Goal: Task Accomplishment & Management: Manage account settings

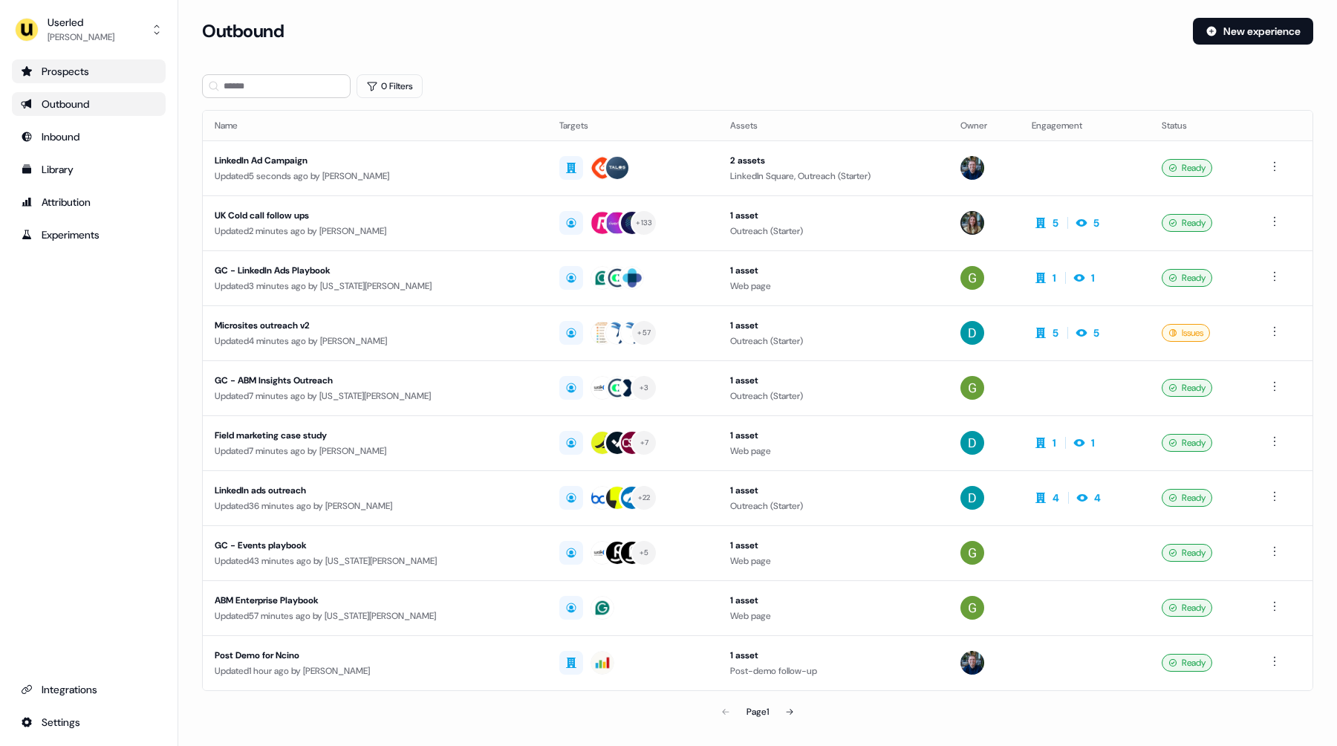
click at [100, 72] on div "Prospects" at bounding box center [89, 71] width 136 height 15
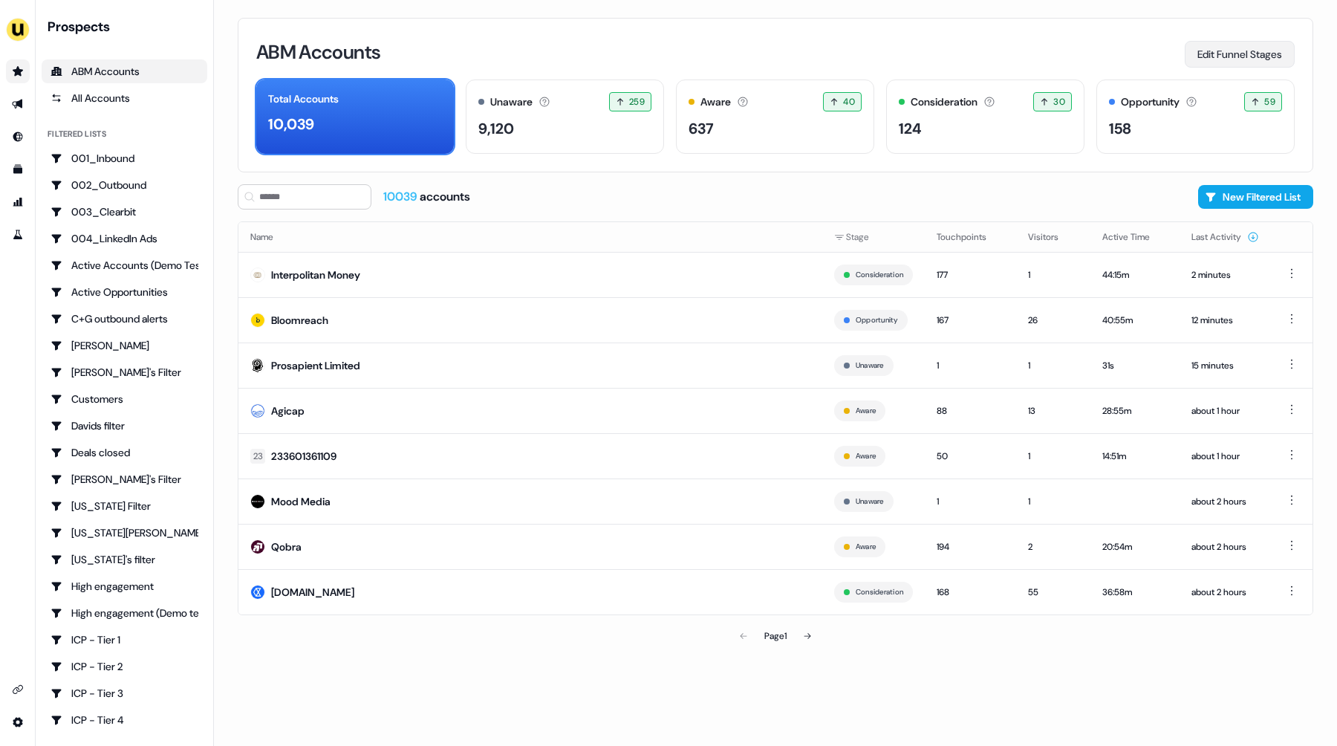
click at [1238, 59] on button "Edit Funnel Stages" at bounding box center [1239, 54] width 110 height 27
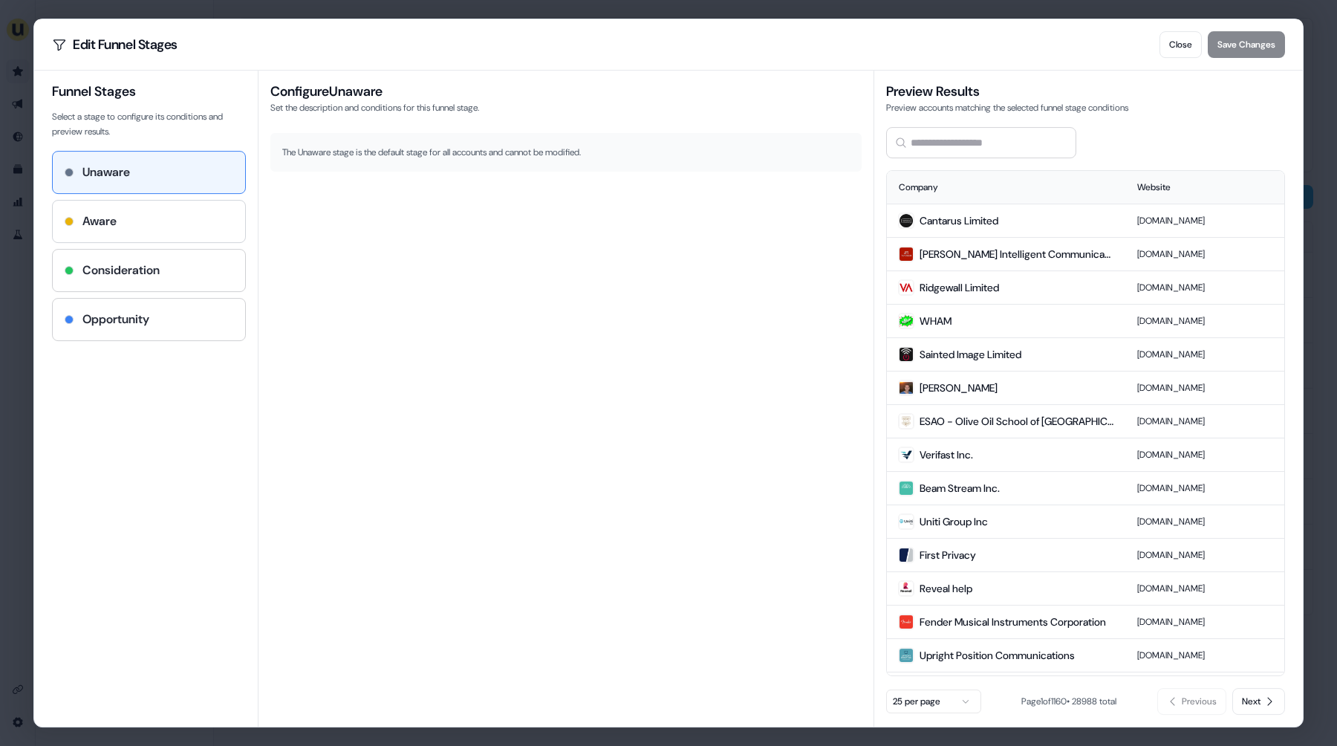
click at [180, 229] on div "Aware" at bounding box center [149, 221] width 169 height 18
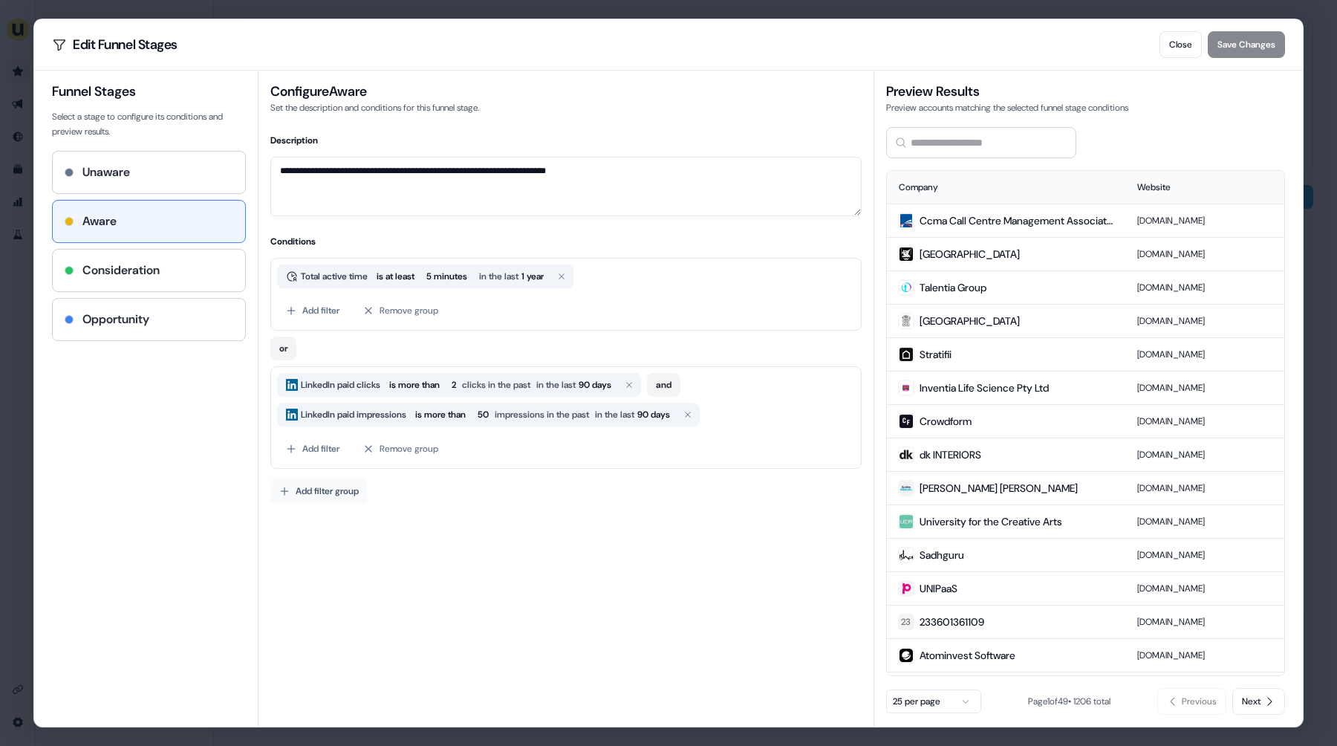
click at [303, 491] on button "Add filter group" at bounding box center [318, 490] width 97 height 27
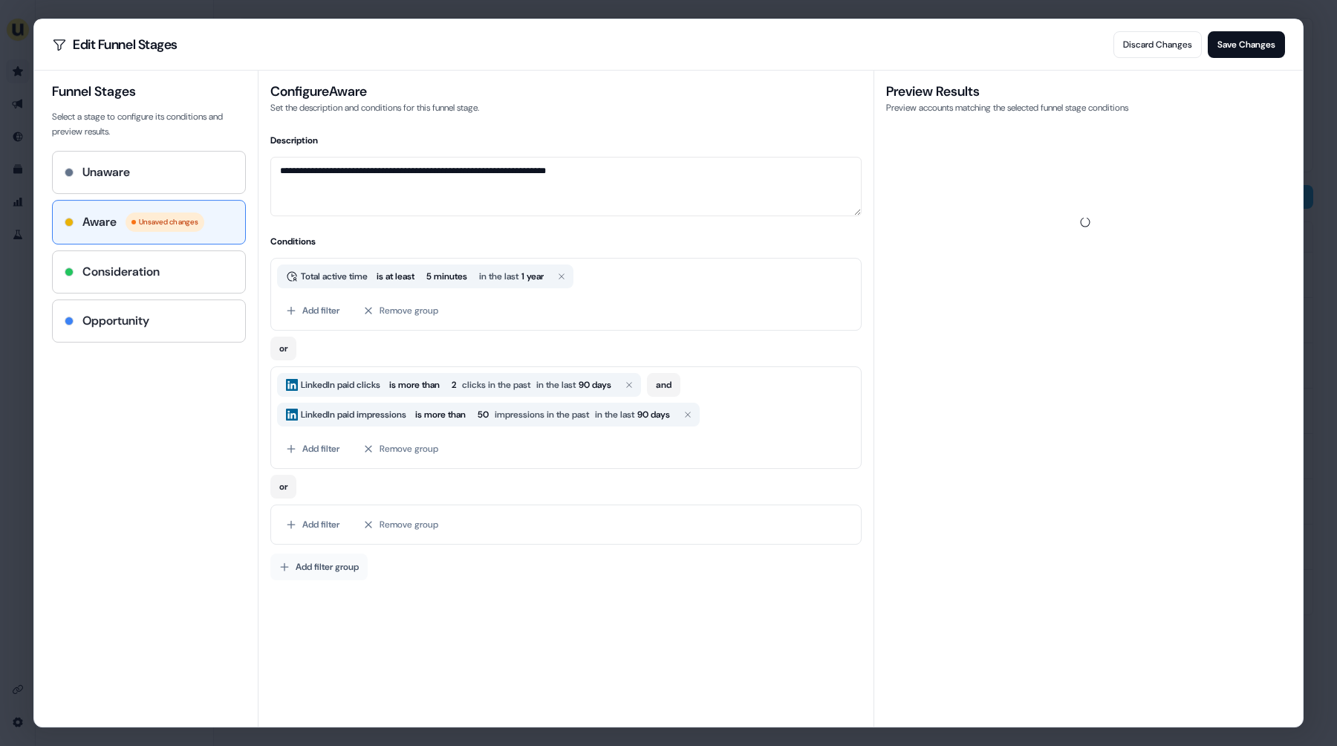
click at [320, 567] on button "Add filter group" at bounding box center [318, 566] width 97 height 27
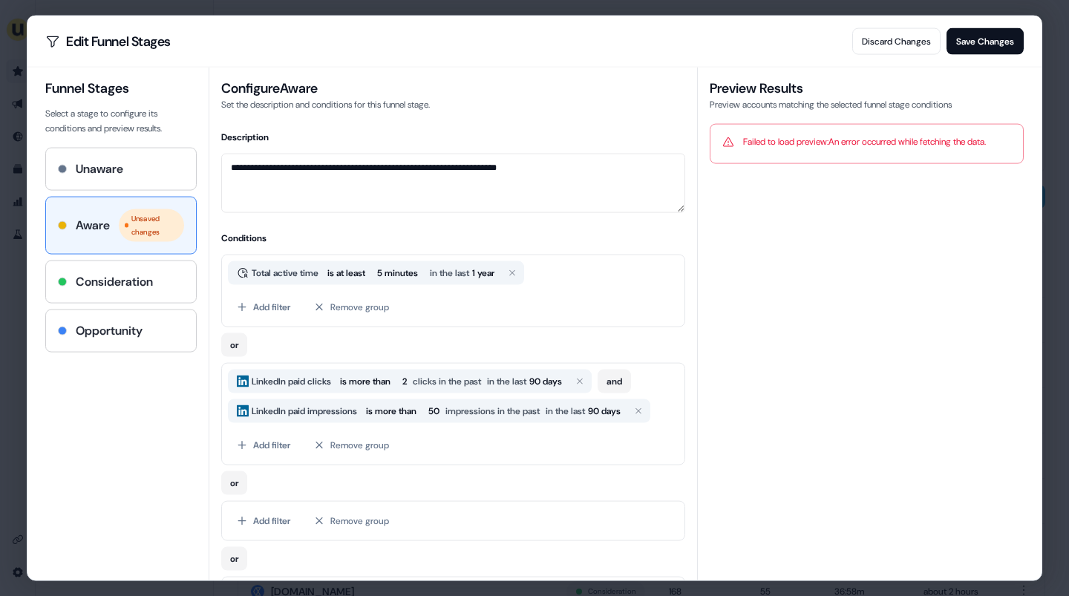
click at [434, 344] on div "or" at bounding box center [453, 342] width 464 height 30
click at [186, 474] on div "Funnel Stages Select a stage to configure its conditions and preview results. U…" at bounding box center [126, 324] width 163 height 514
click at [258, 515] on button "Add filter" at bounding box center [263, 520] width 71 height 27
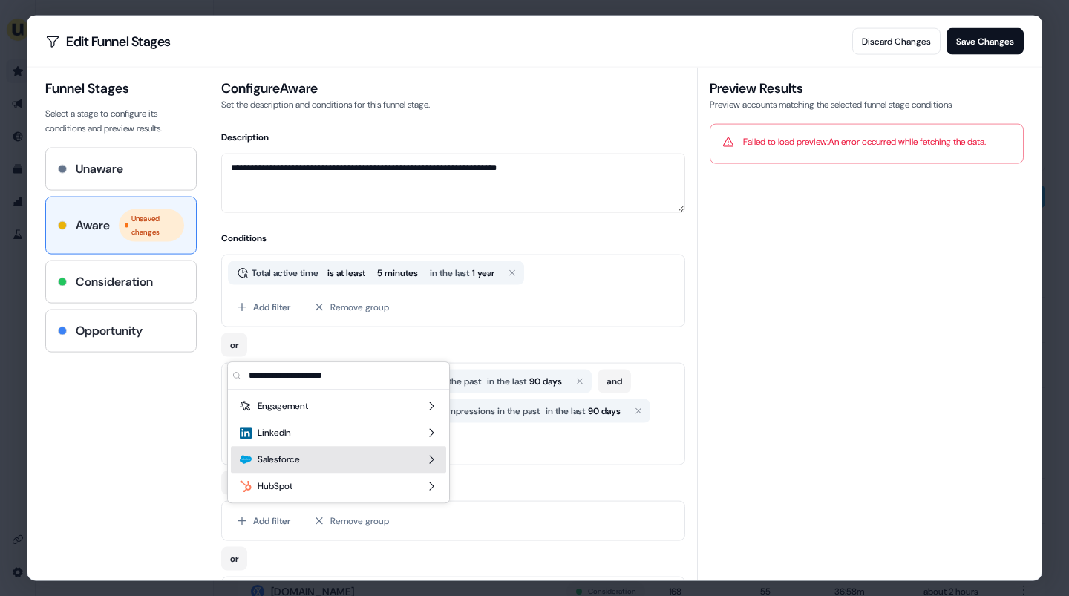
click at [300, 465] on span "Salesforce" at bounding box center [279, 459] width 42 height 15
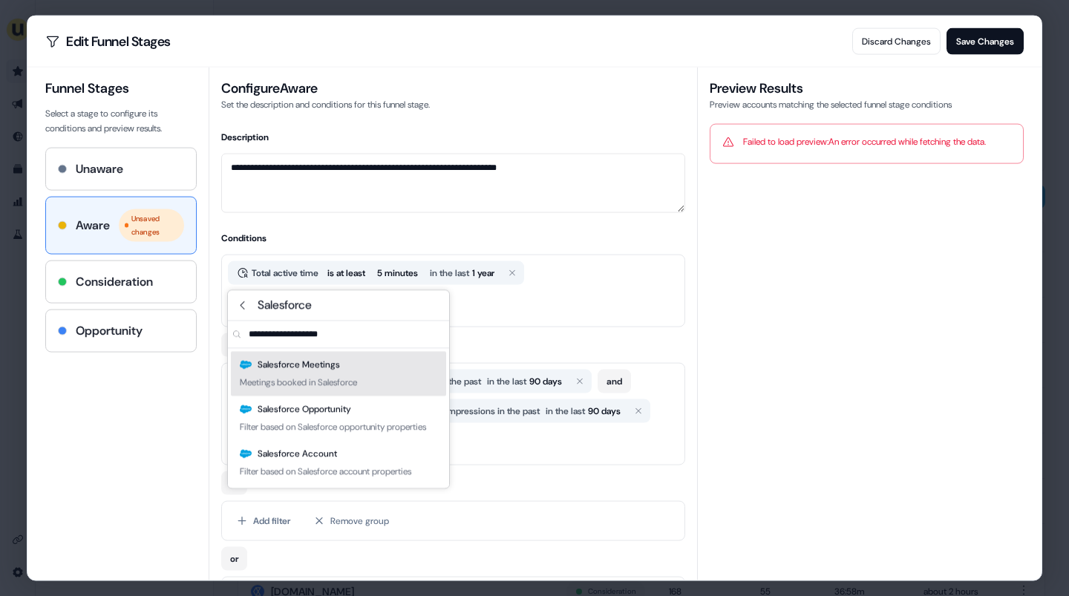
click at [322, 390] on div "Salesforce Meetings Meetings booked in Salesforce" at bounding box center [338, 373] width 215 height 45
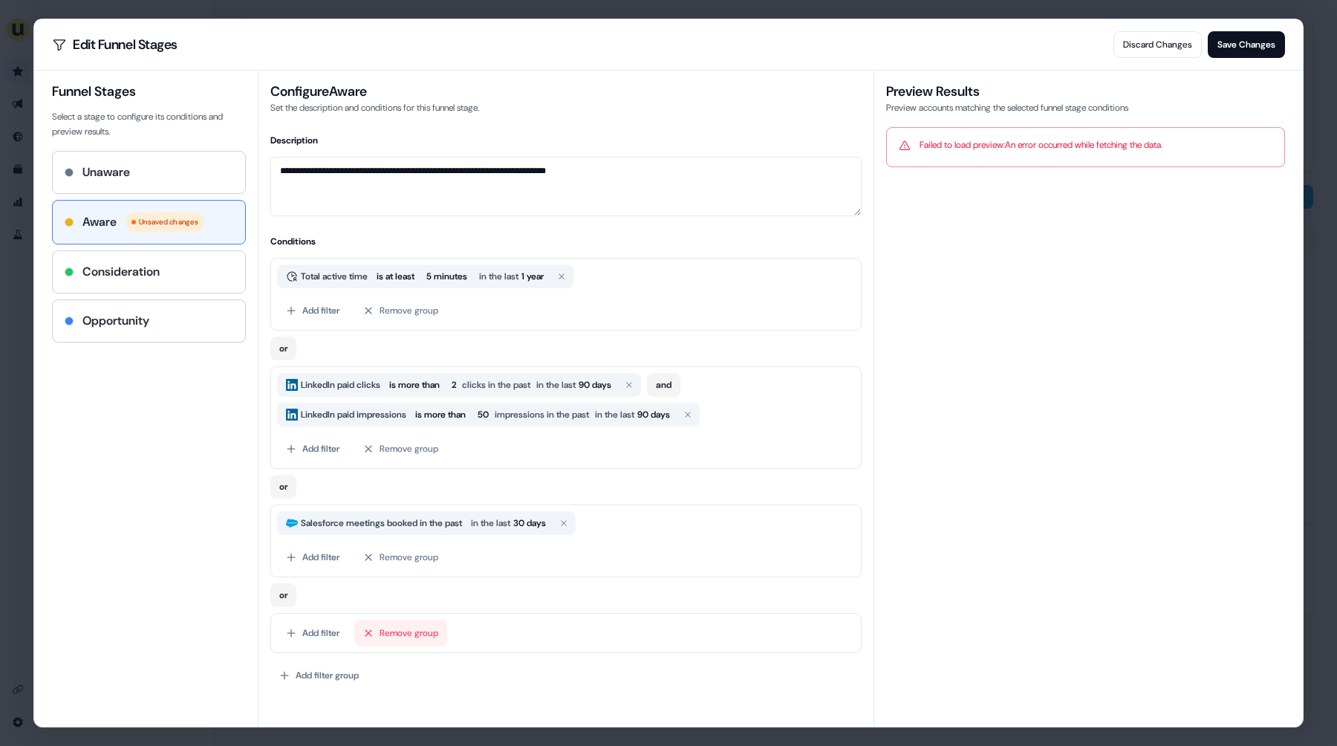
click at [394, 635] on button "Remove group" at bounding box center [400, 632] width 93 height 27
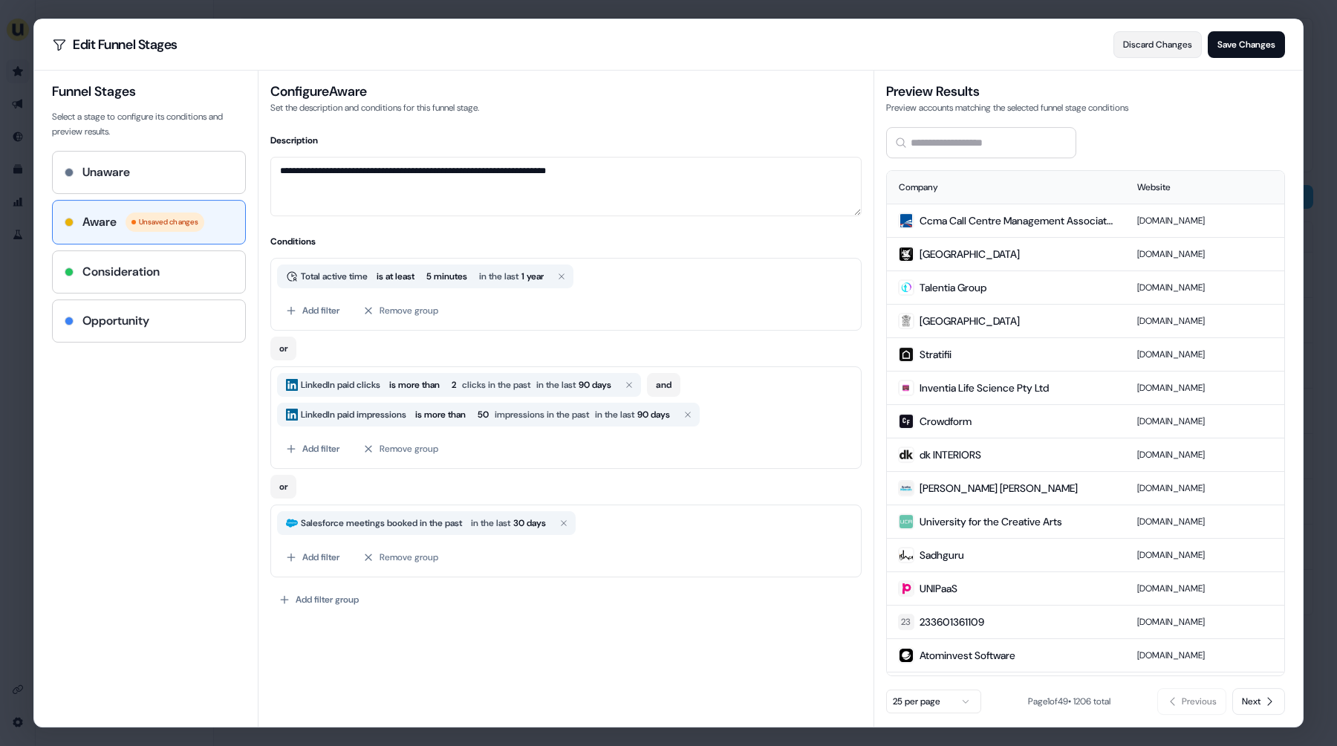
click at [1129, 41] on button "Discard Changes" at bounding box center [1157, 44] width 88 height 27
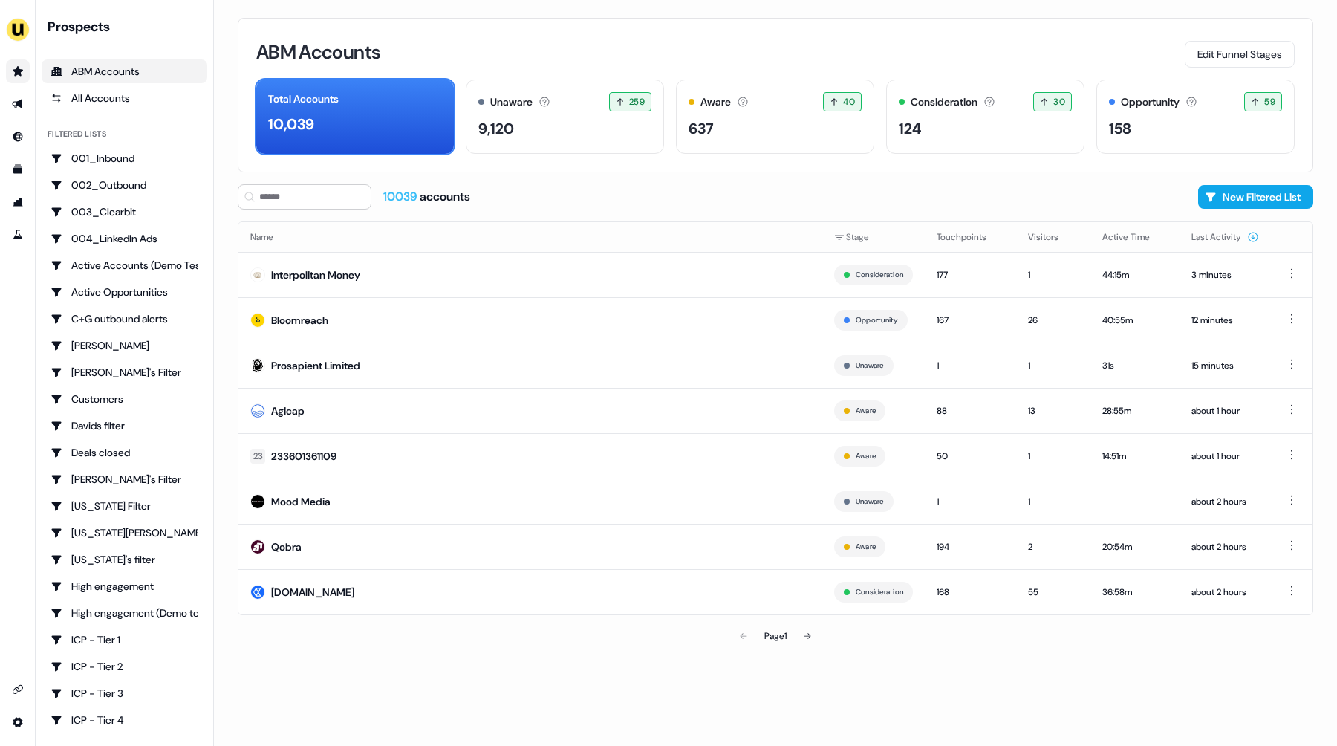
click at [1195, 34] on div "ABM Accounts Edit Funnel Stages Total Accounts 10,039 Unaware The default stage…" at bounding box center [775, 95] width 1075 height 154
click at [1201, 52] on button "Edit Funnel Stages" at bounding box center [1239, 54] width 110 height 27
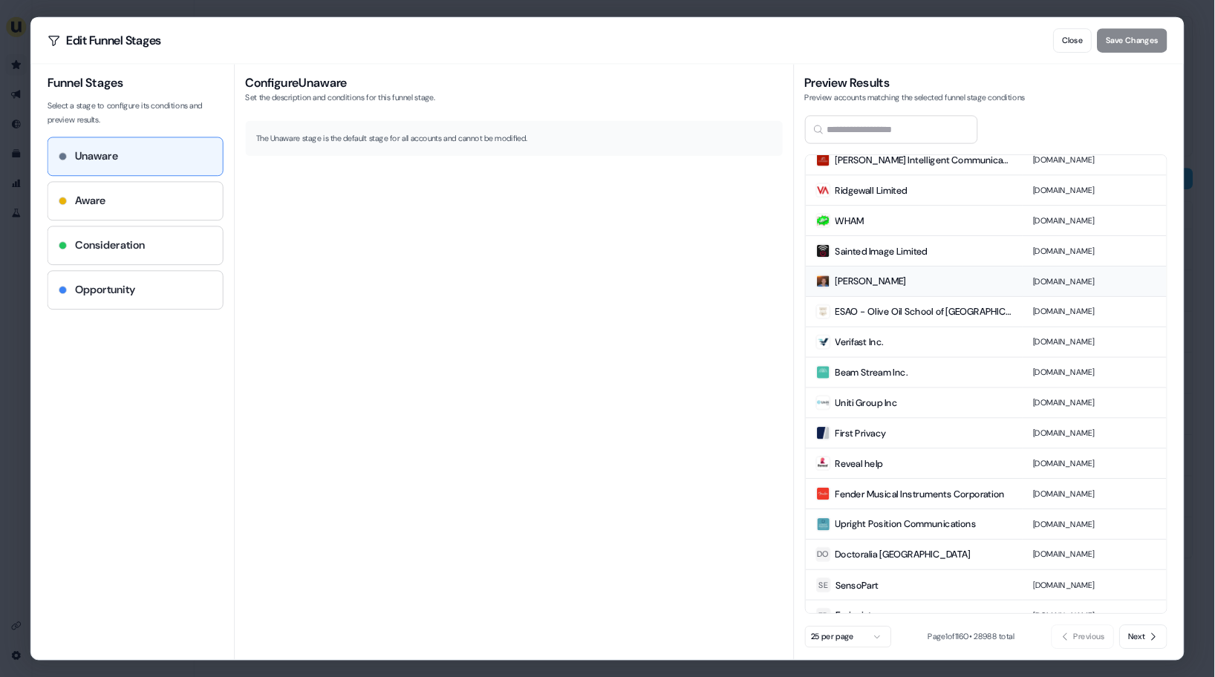
scroll to position [148, 0]
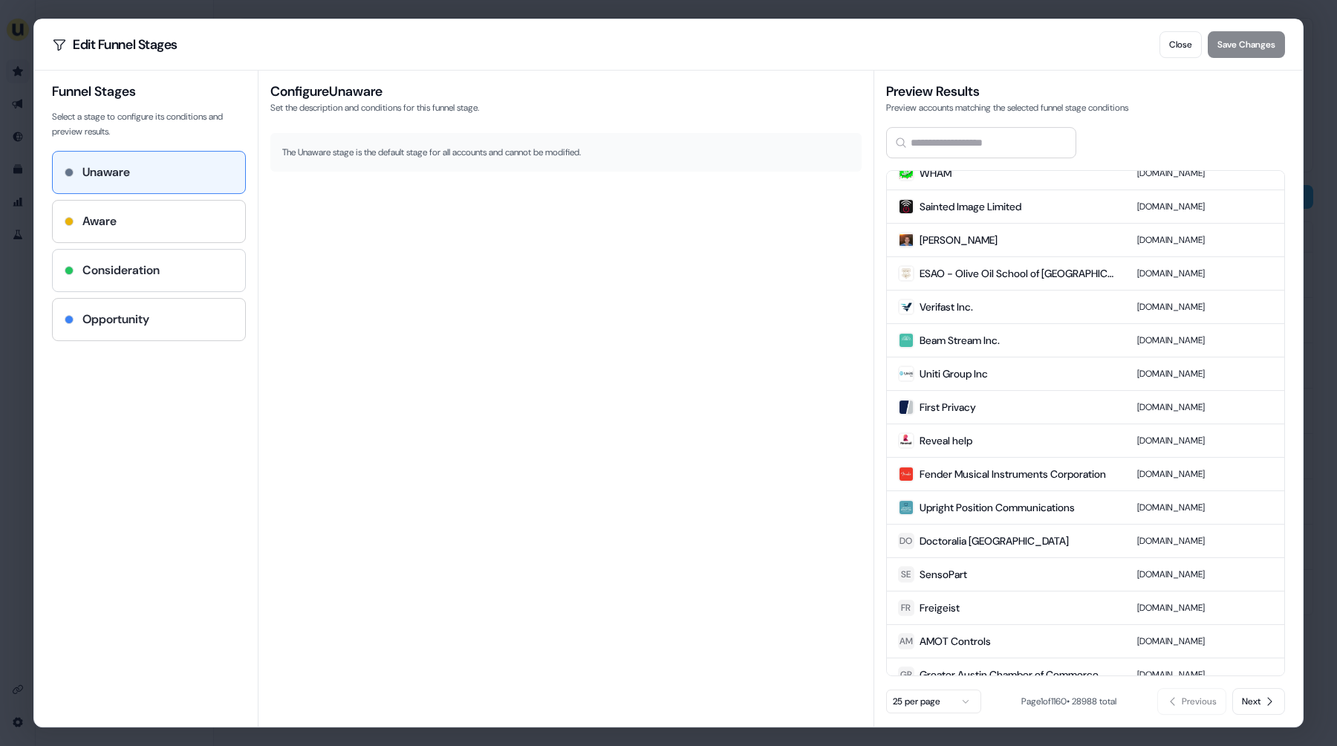
click at [145, 261] on h4 "Consideration" at bounding box center [120, 270] width 77 height 18
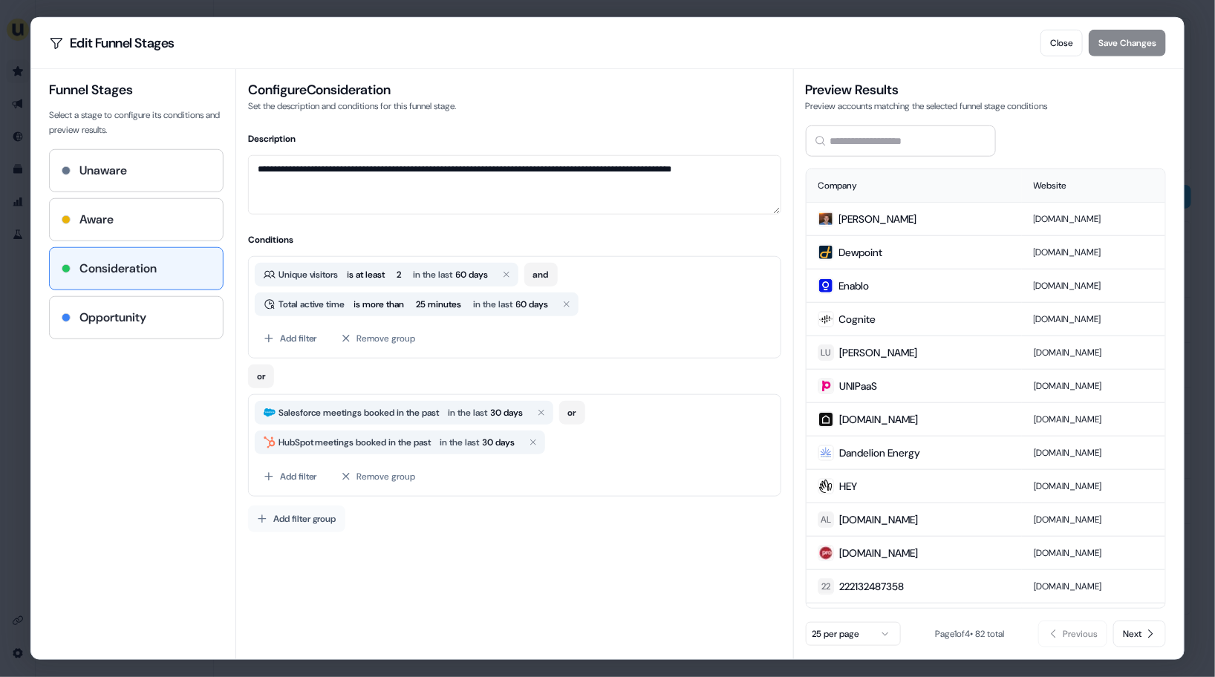
click at [307, 520] on button "Add filter group" at bounding box center [296, 519] width 97 height 27
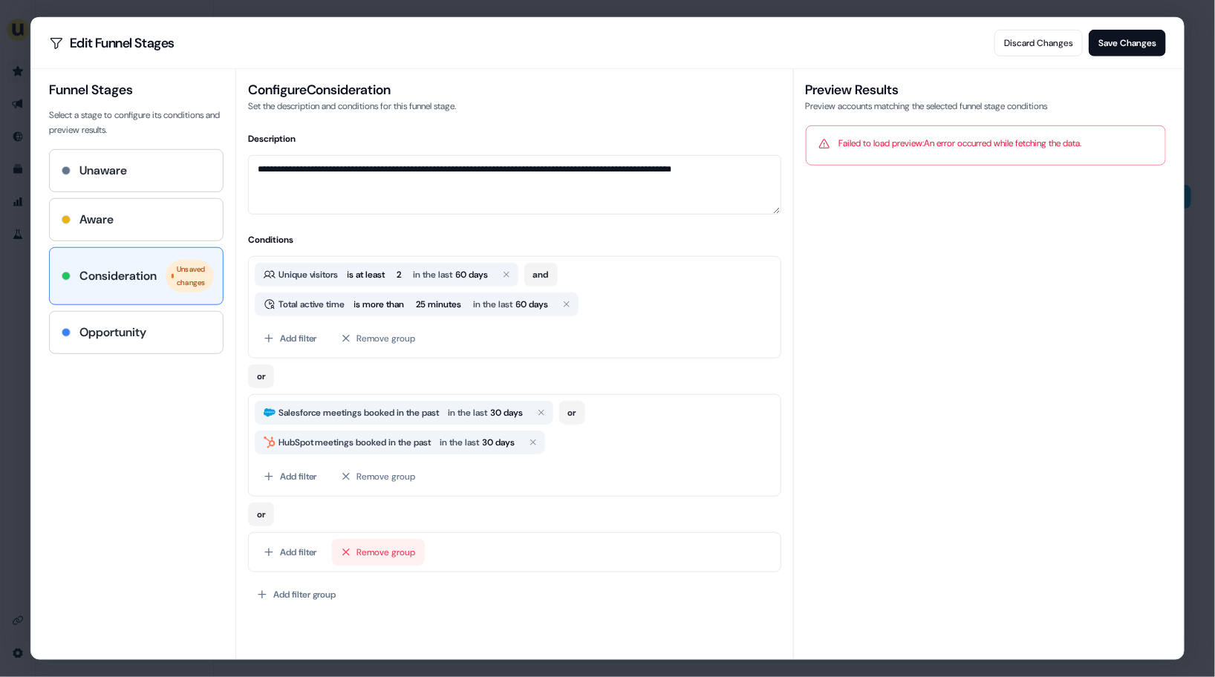
click at [386, 552] on button "Remove group" at bounding box center [378, 552] width 93 height 27
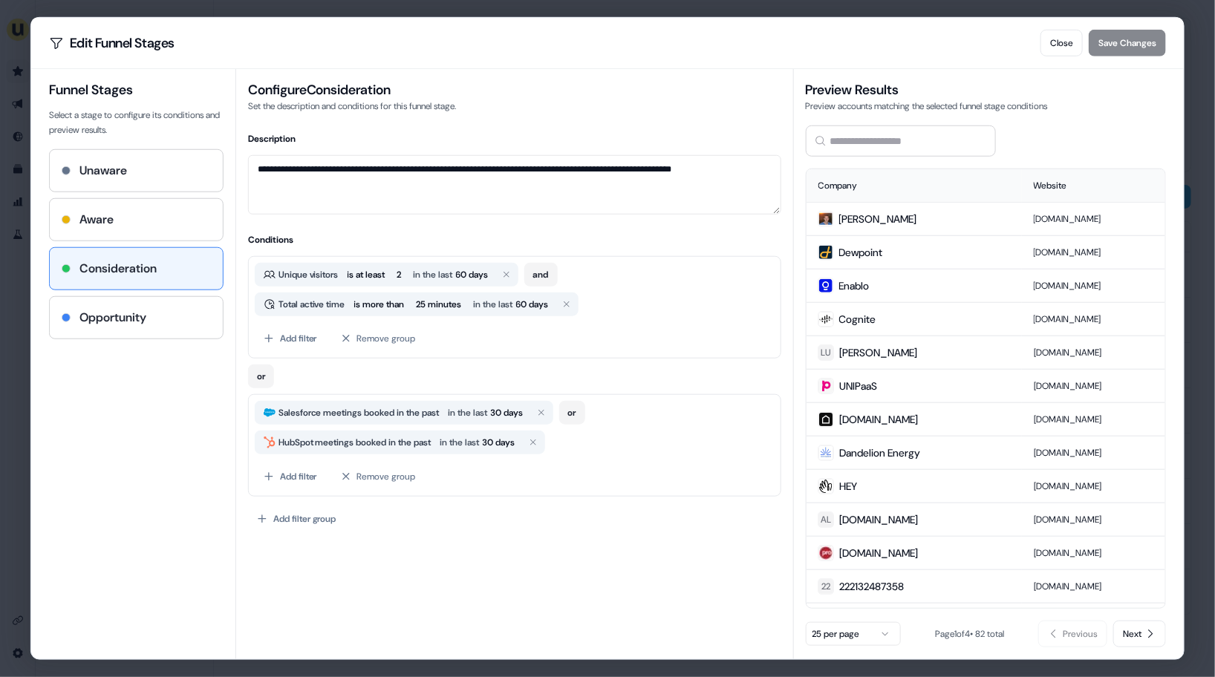
click at [1195, 129] on div "**********" at bounding box center [607, 338] width 1215 height 677
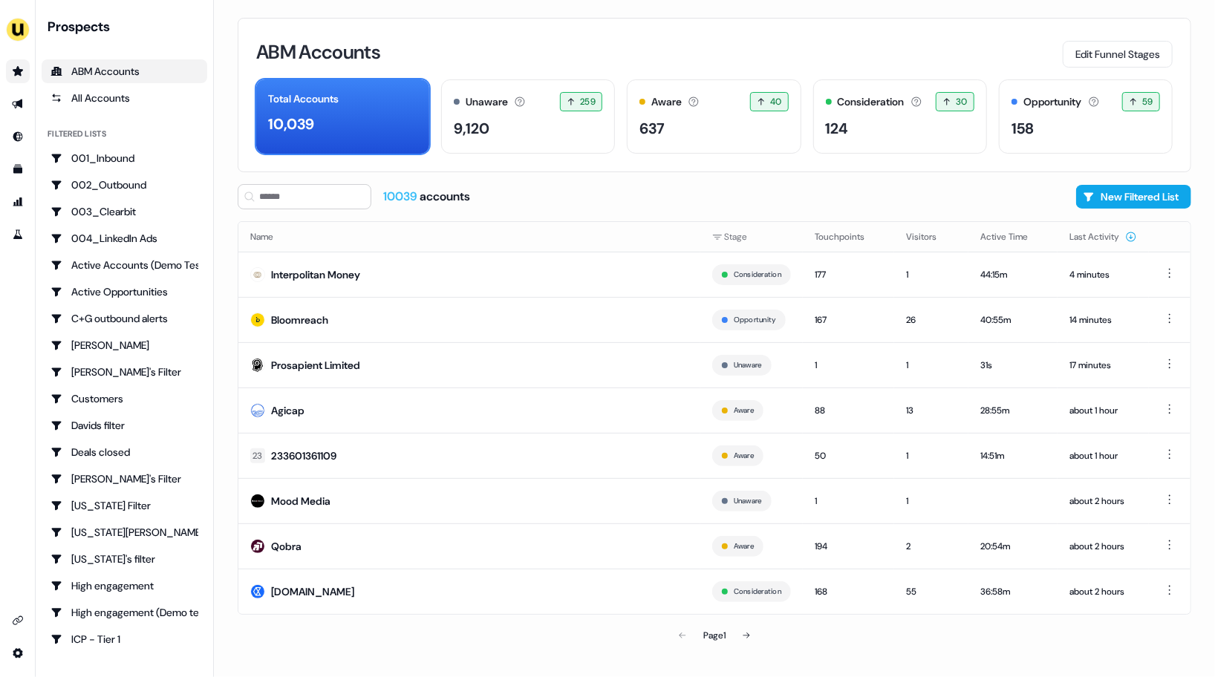
click at [652, 42] on div "ABM Accounts Edit Funnel Stages" at bounding box center [714, 51] width 916 height 31
click at [653, 45] on div "ABM Accounts Edit Funnel Stages" at bounding box center [714, 51] width 916 height 31
click at [218, 188] on div "ABM Accounts Edit Funnel Stages Total Accounts 10,039 Unaware The default stage…" at bounding box center [714, 338] width 1001 height 677
